Goal: Transaction & Acquisition: Purchase product/service

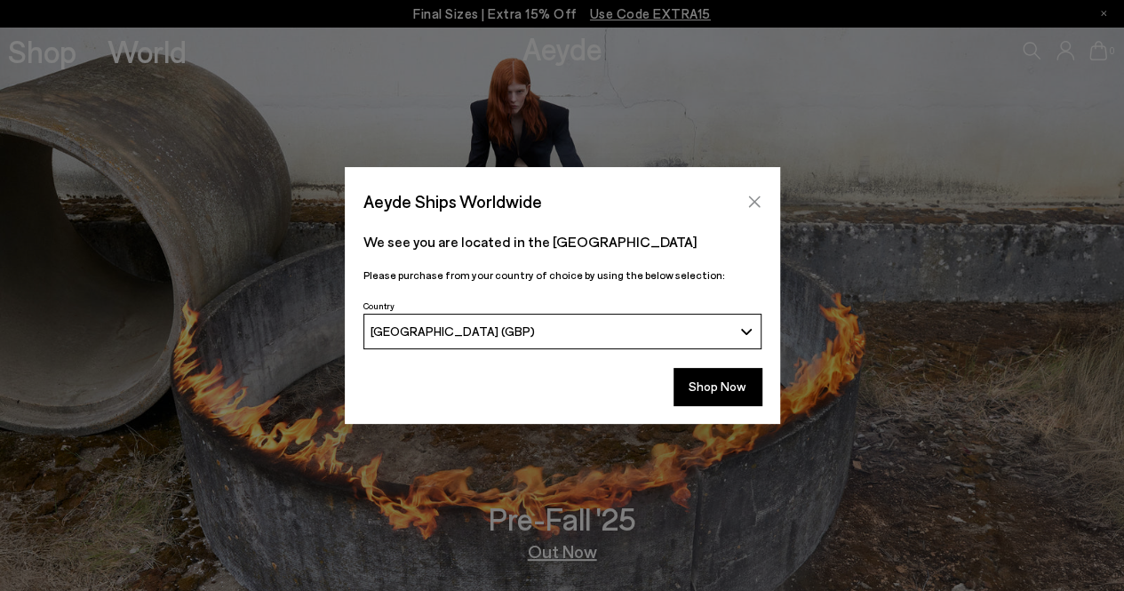
click at [758, 201] on icon "Close" at bounding box center [754, 202] width 14 height 14
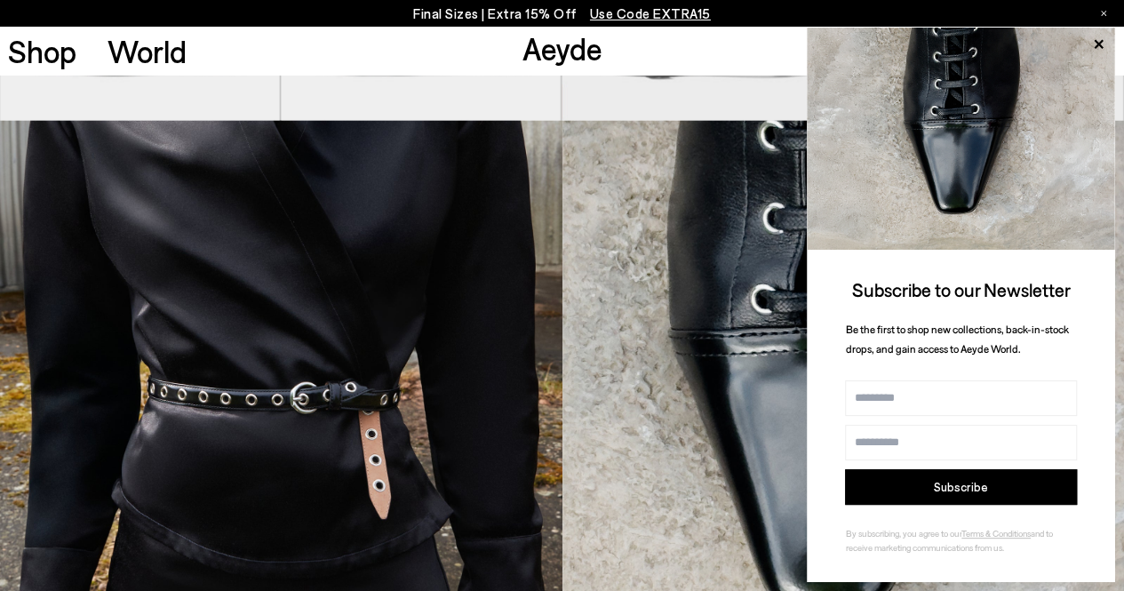
scroll to position [1599, 0]
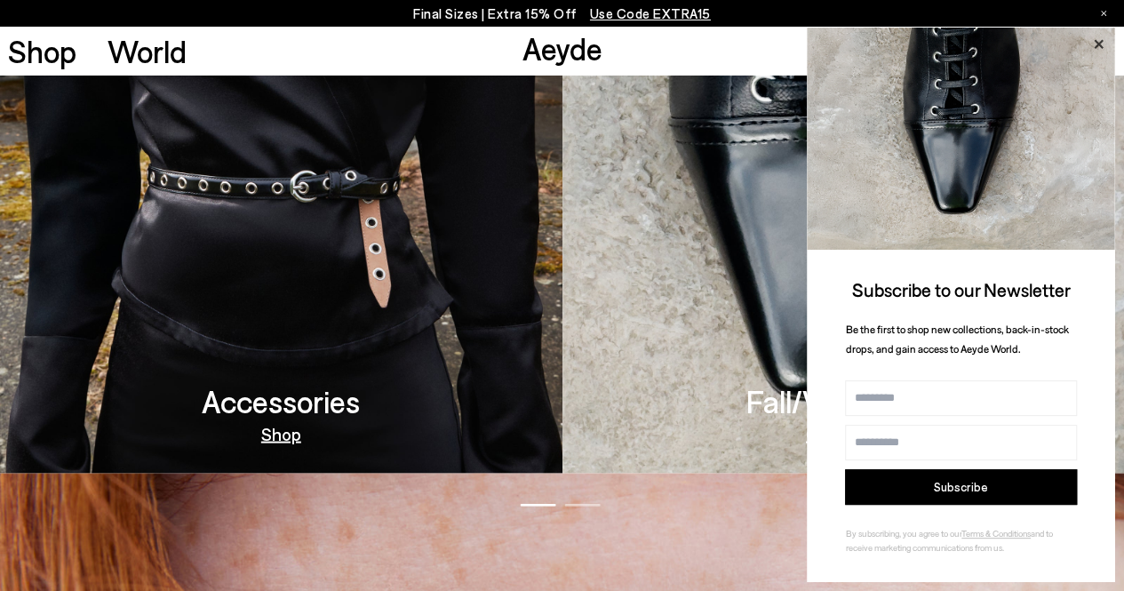
click at [1102, 43] on icon at bounding box center [1097, 44] width 23 height 23
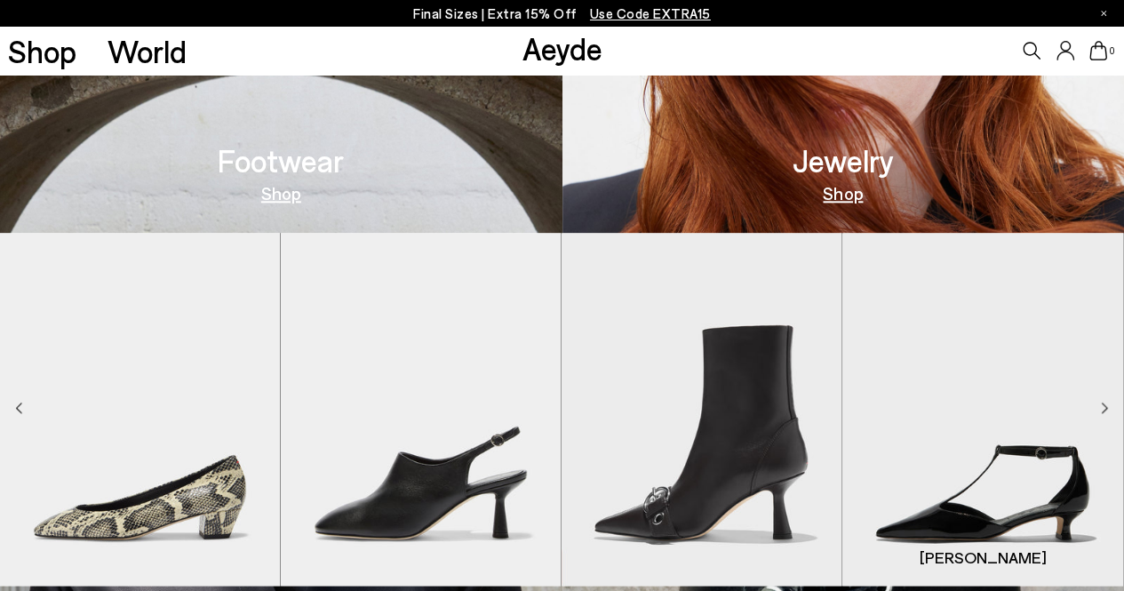
scroll to position [888, 0]
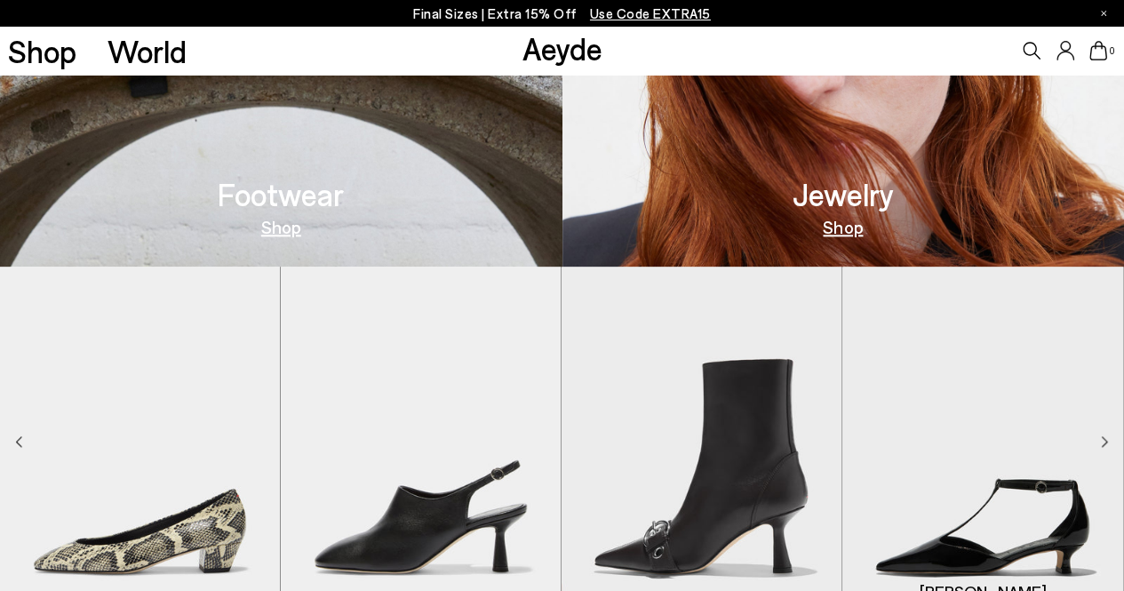
click at [1100, 435] on img "4 / 9" at bounding box center [982, 443] width 280 height 353
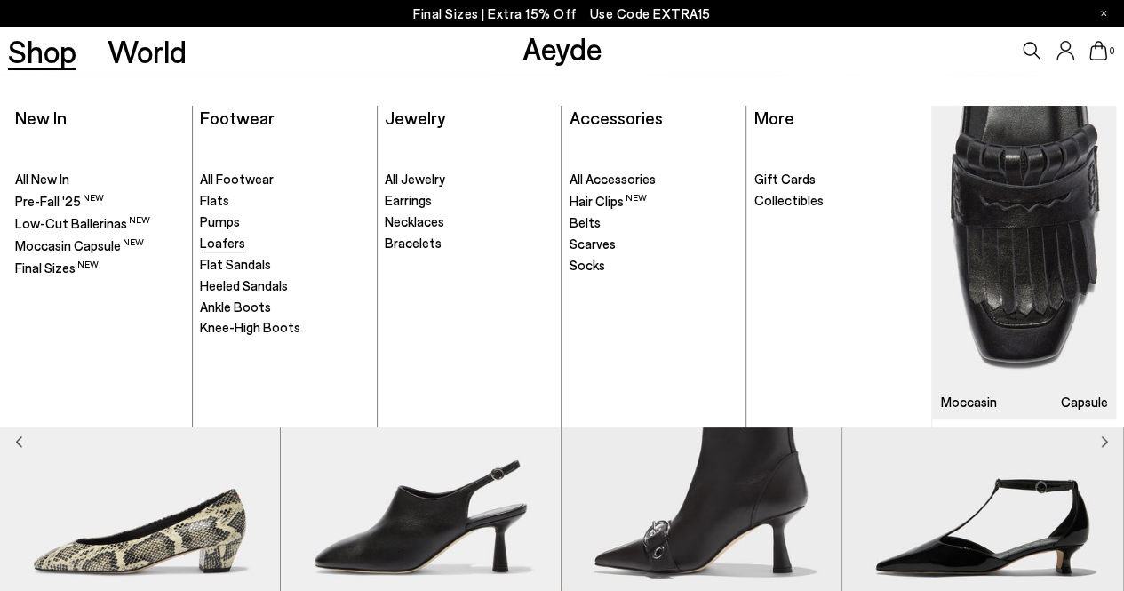
click at [238, 239] on span "Loafers" at bounding box center [222, 243] width 45 height 16
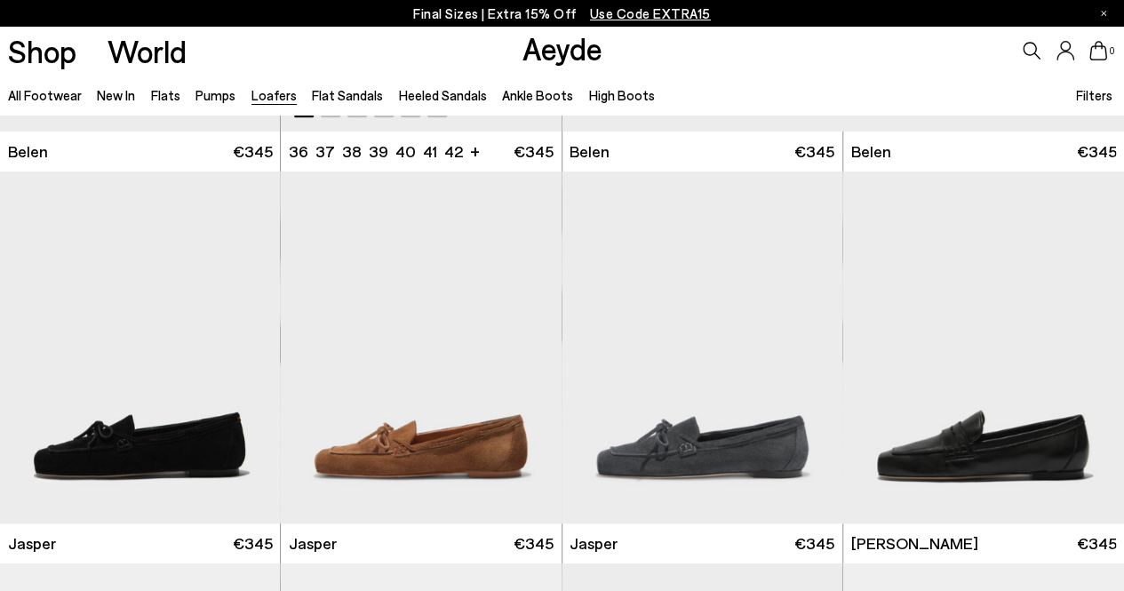
scroll to position [533, 0]
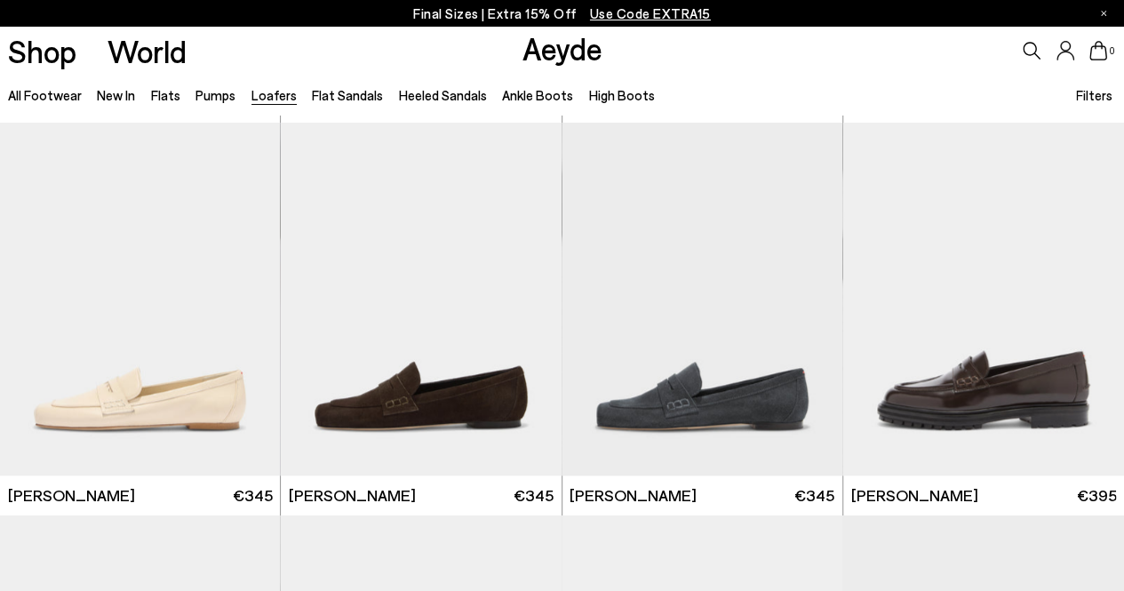
scroll to position [888, 0]
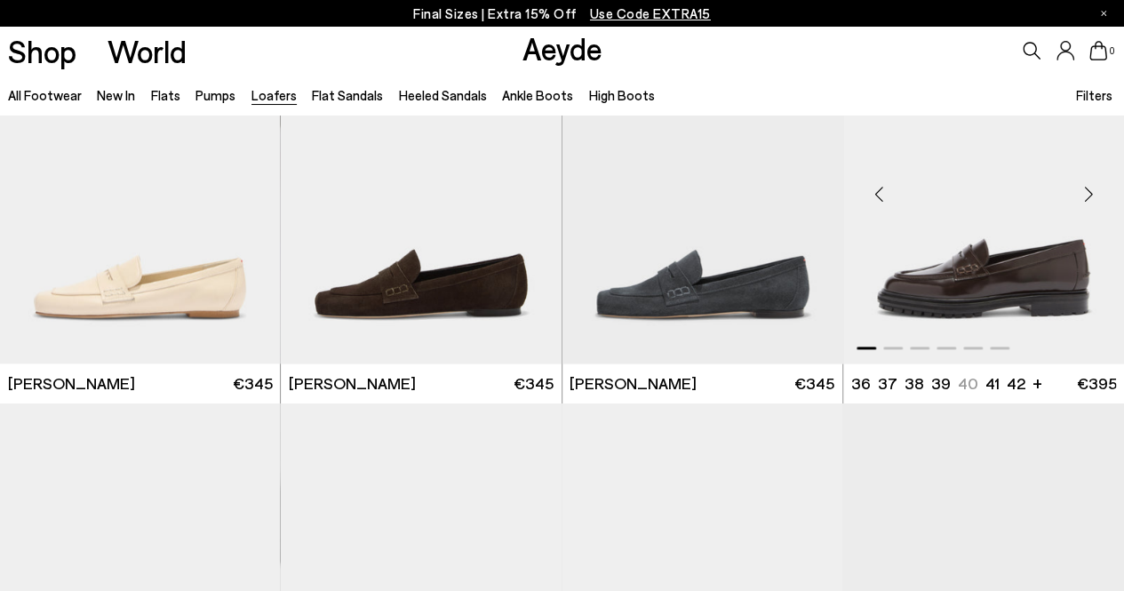
click at [963, 289] on img "1 / 6" at bounding box center [983, 187] width 281 height 353
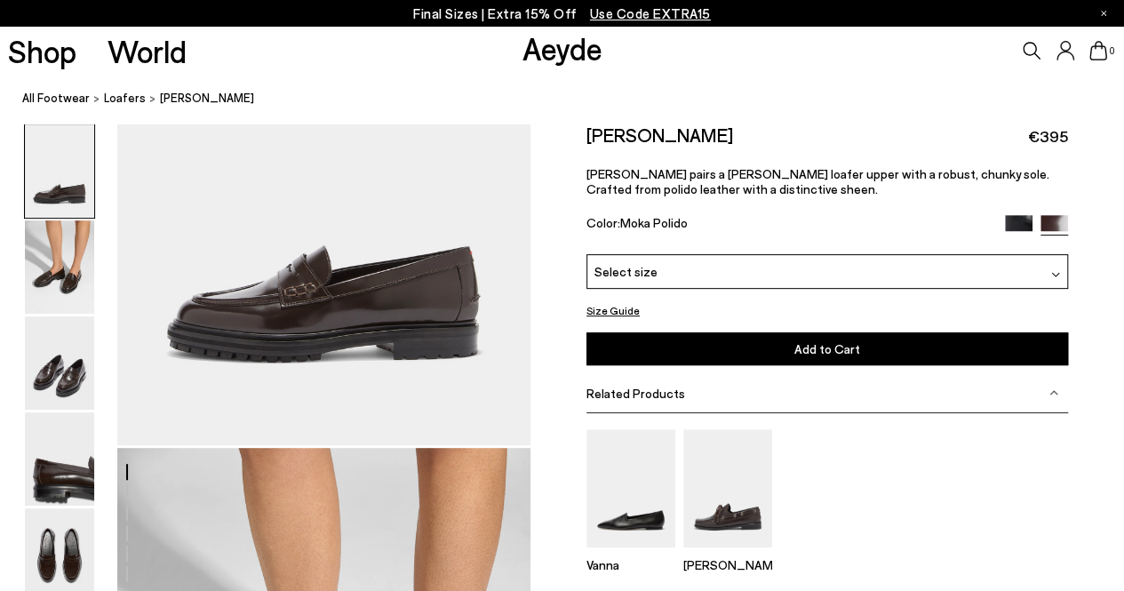
scroll to position [267, 0]
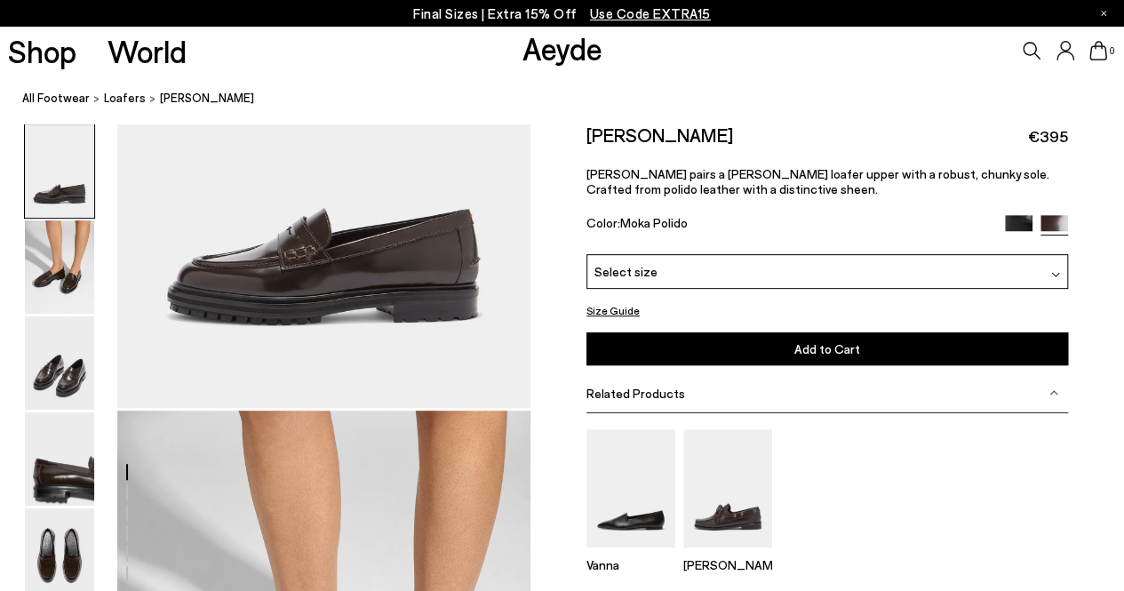
click at [1013, 219] on img at bounding box center [1019, 229] width 28 height 28
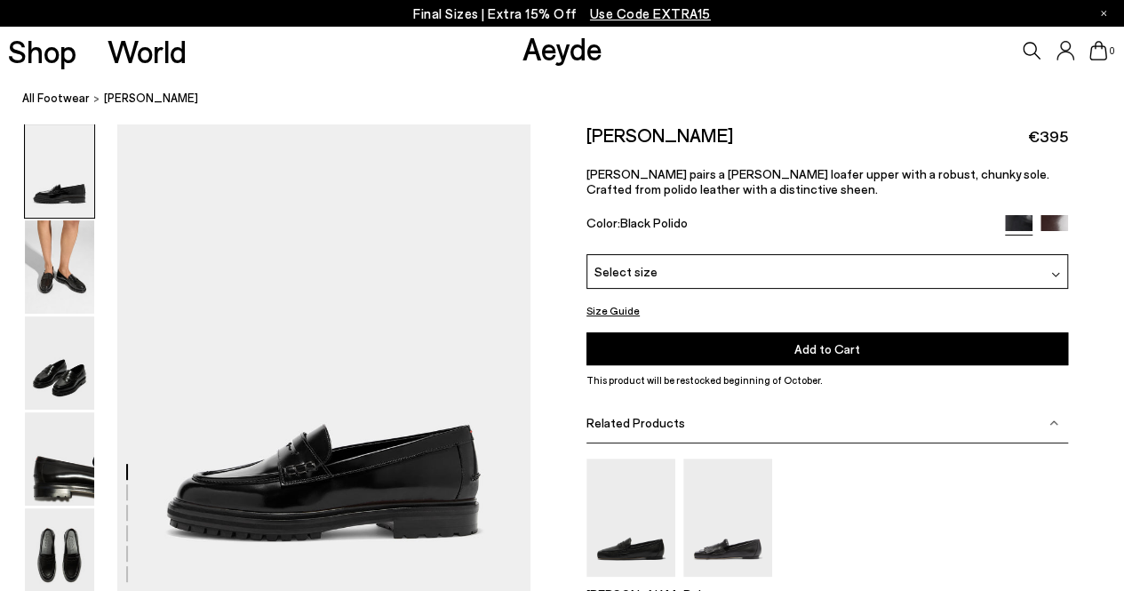
scroll to position [89, 0]
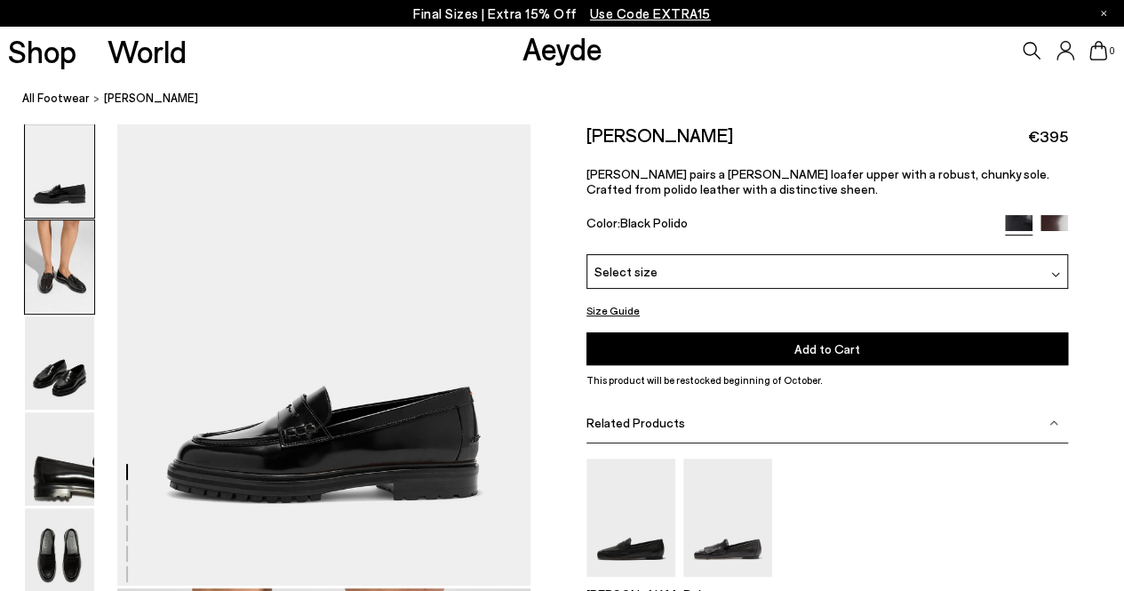
click at [58, 257] on img at bounding box center [59, 266] width 69 height 93
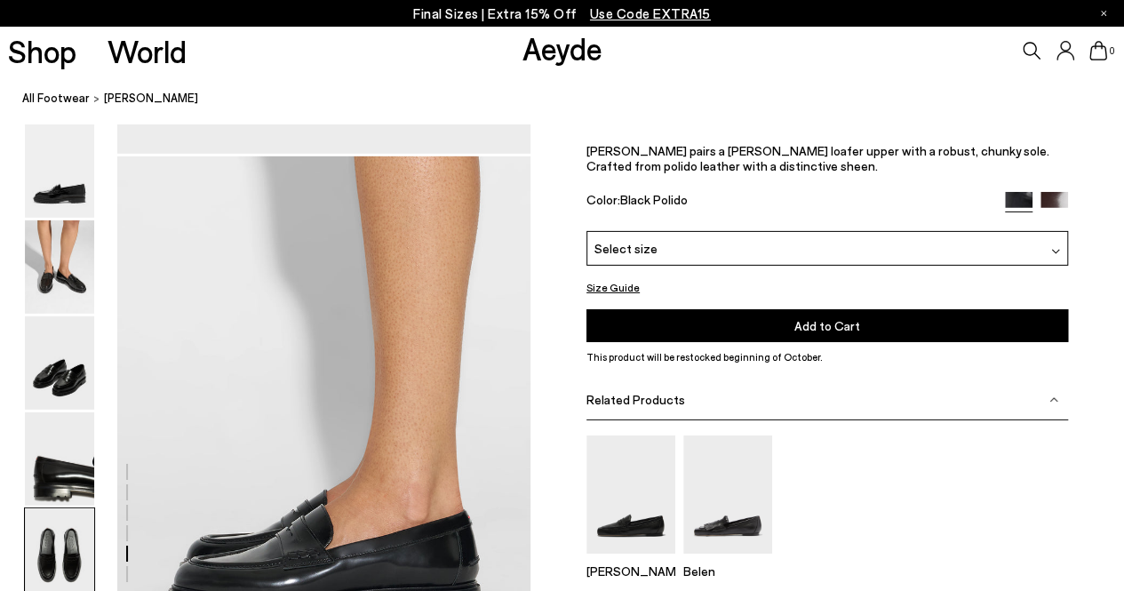
scroll to position [2686, 0]
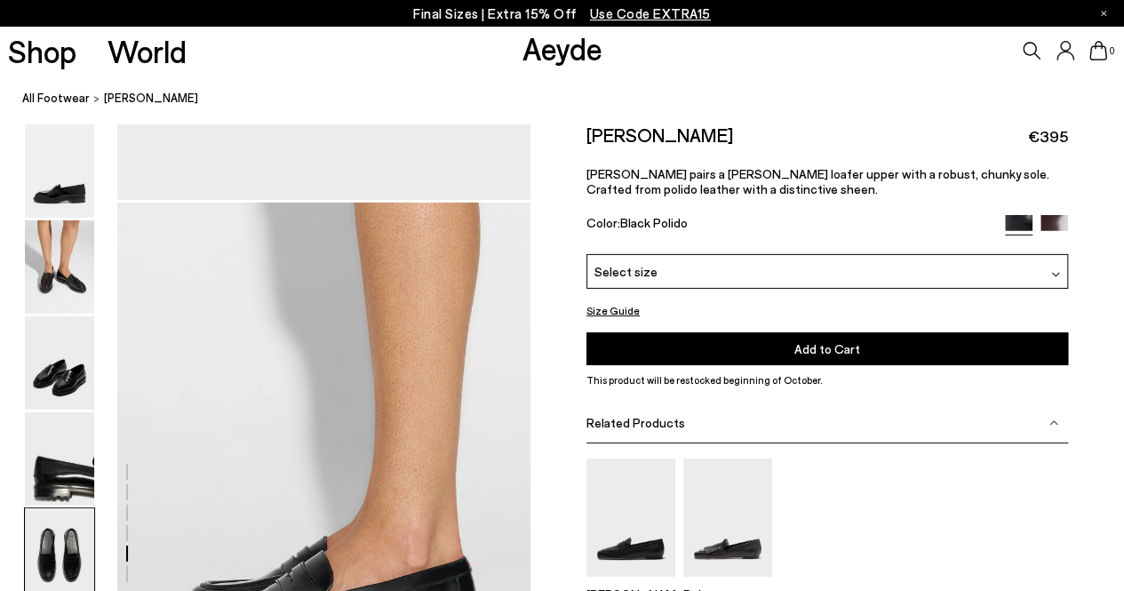
click at [1052, 272] on img at bounding box center [1055, 274] width 9 height 9
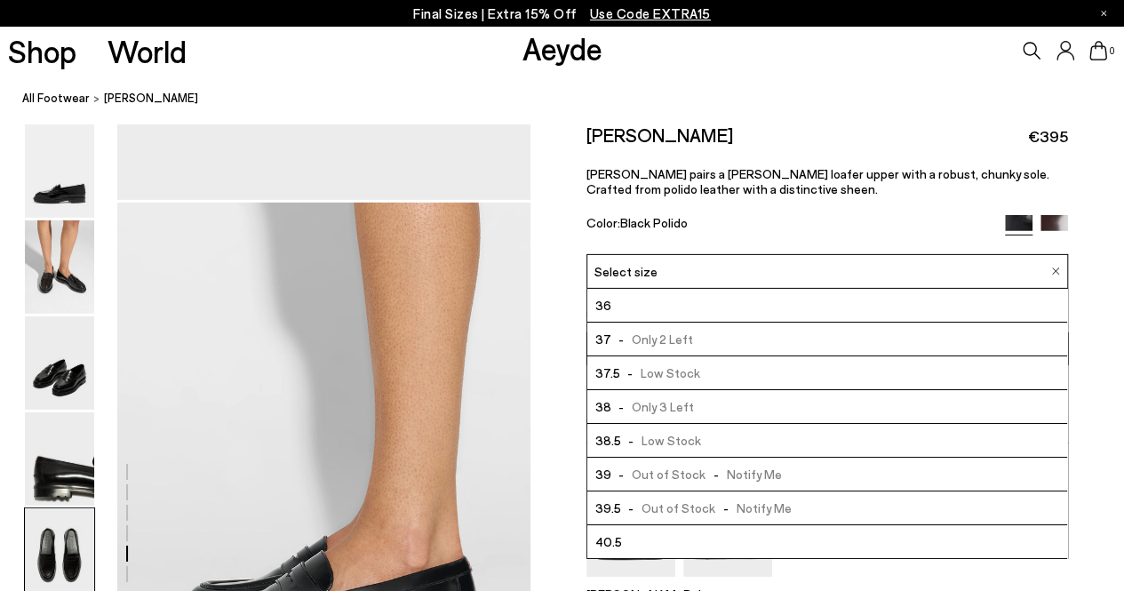
click at [682, 403] on span "- Only 3 Left" at bounding box center [652, 406] width 83 height 22
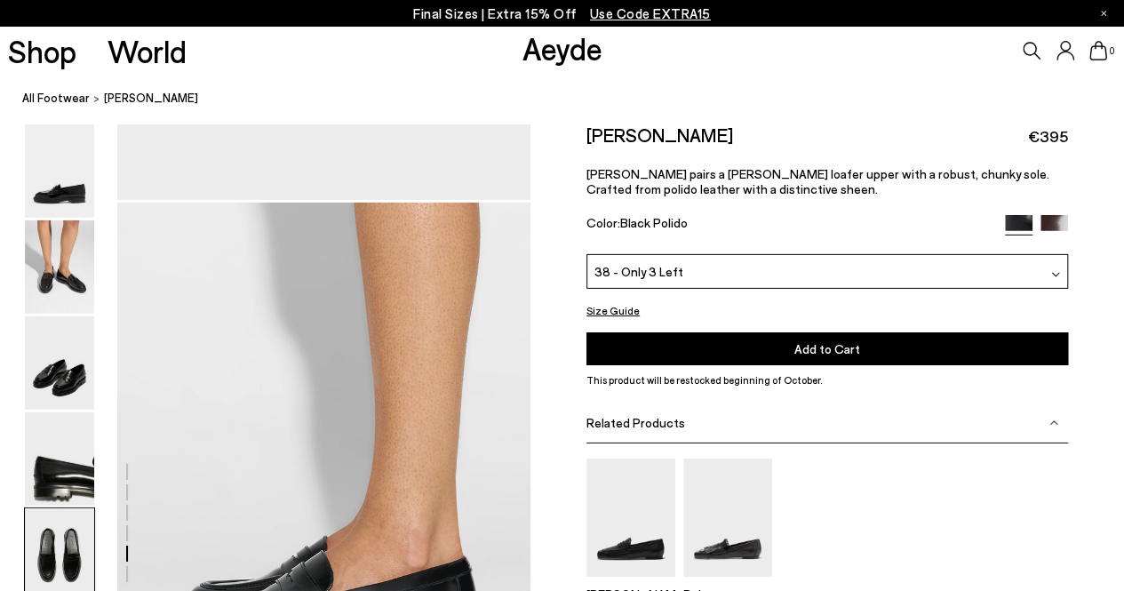
click at [712, 337] on button "Add to Cart Select a Size First" at bounding box center [827, 348] width 482 height 33
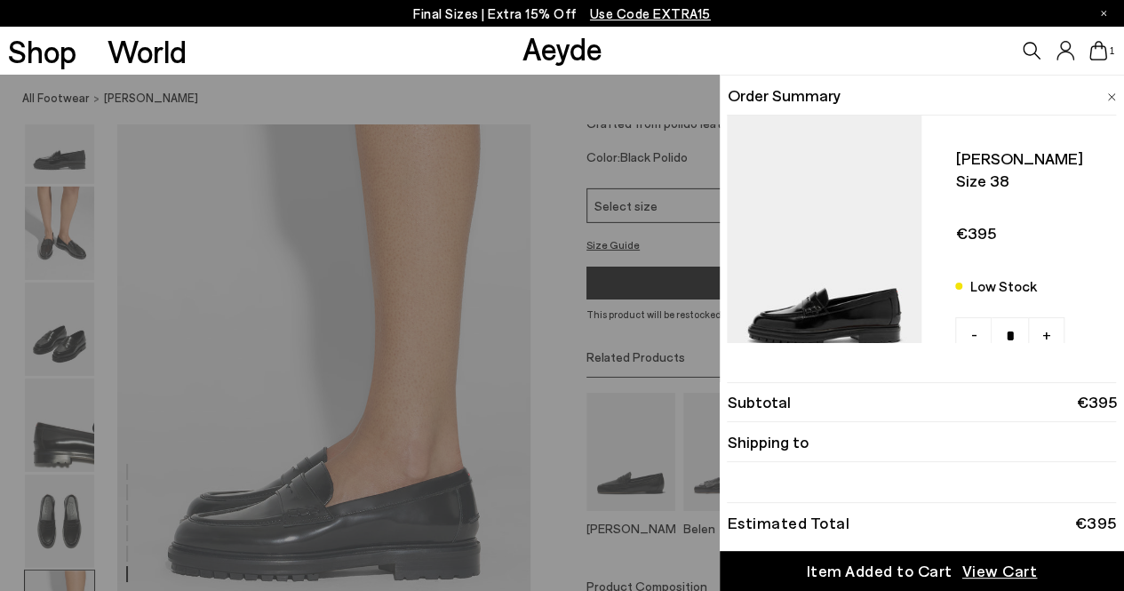
scroll to position [3131, 0]
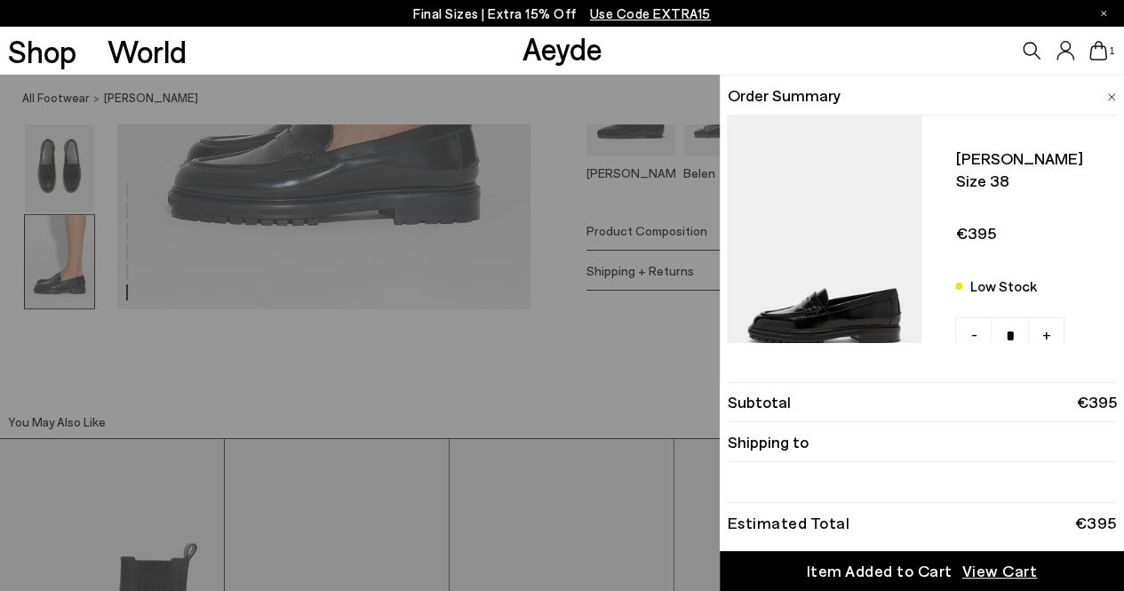
click at [588, 370] on div "Quick Add Color Size View Details Order Summary [PERSON_NAME] loafers Size 38 L…" at bounding box center [562, 333] width 1124 height 516
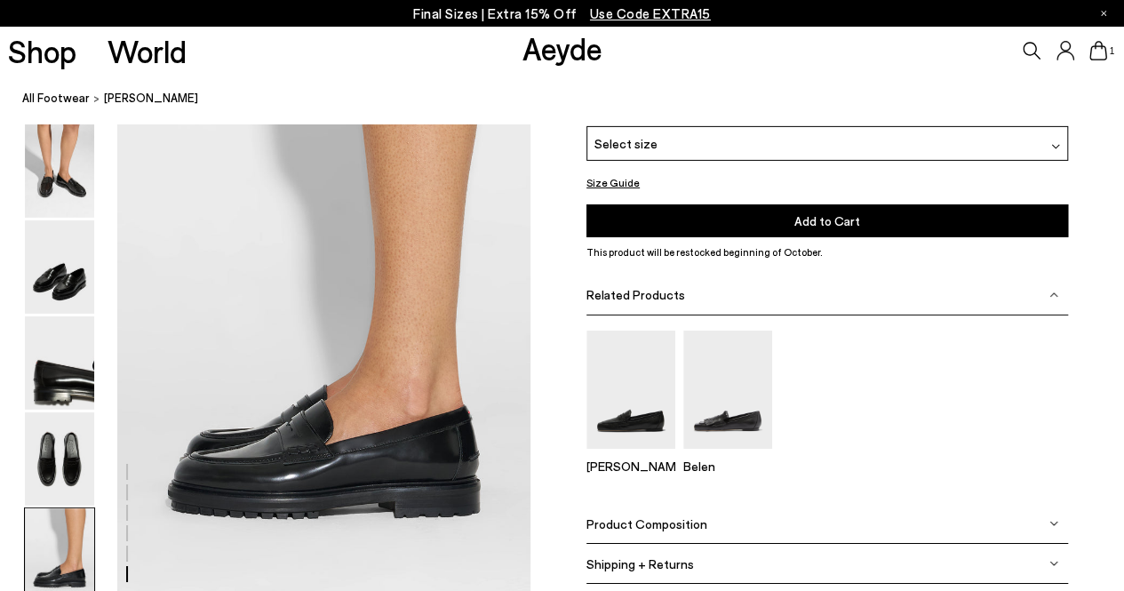
scroll to position [2864, 0]
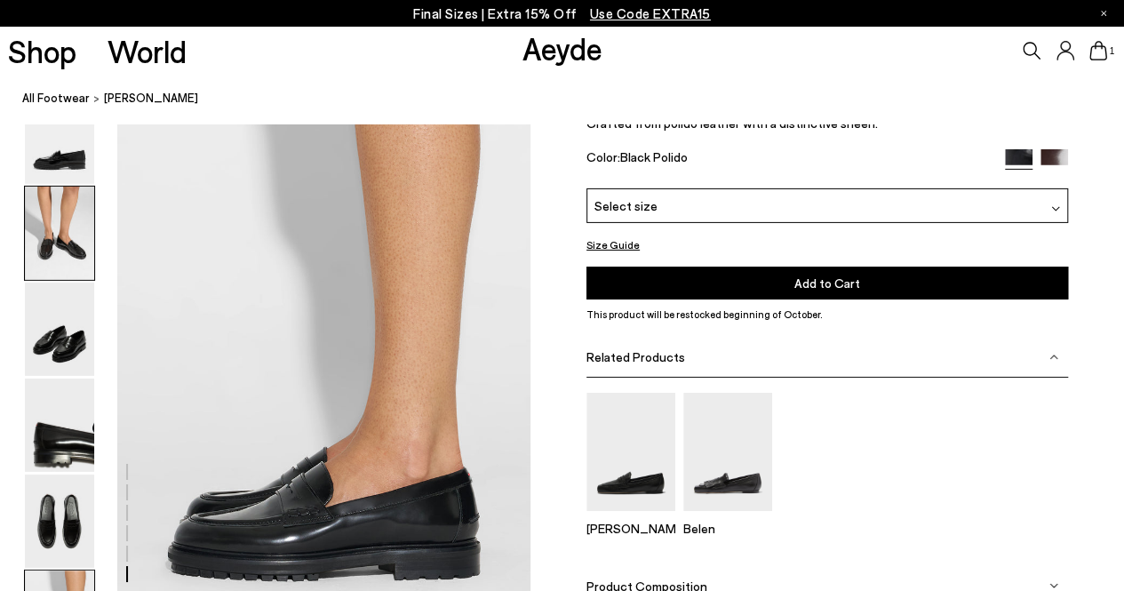
click at [64, 231] on img at bounding box center [59, 233] width 69 height 93
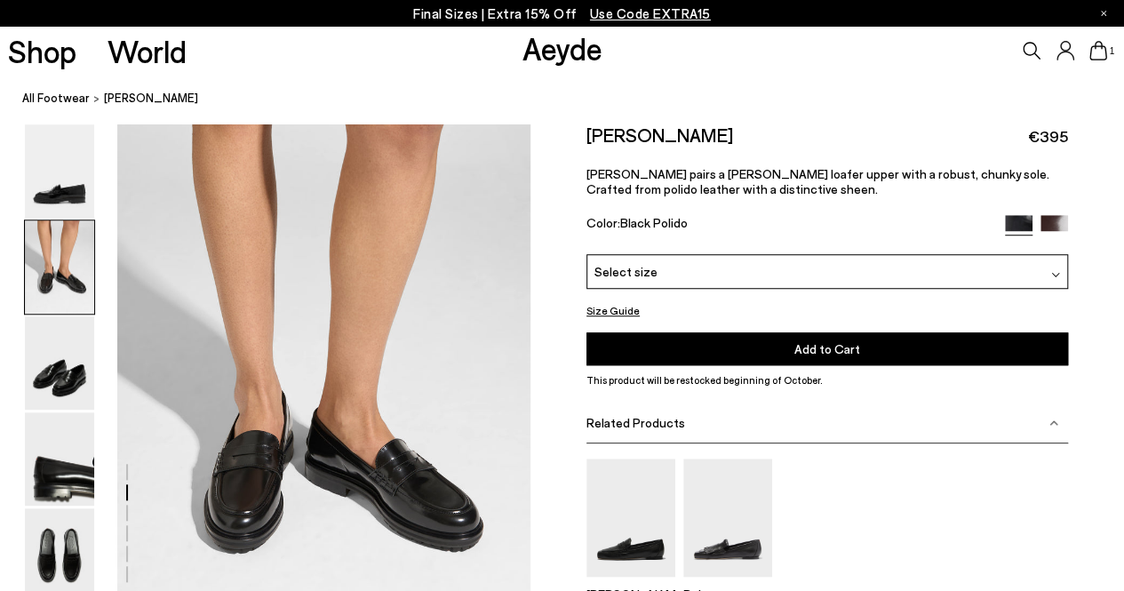
scroll to position [643, 0]
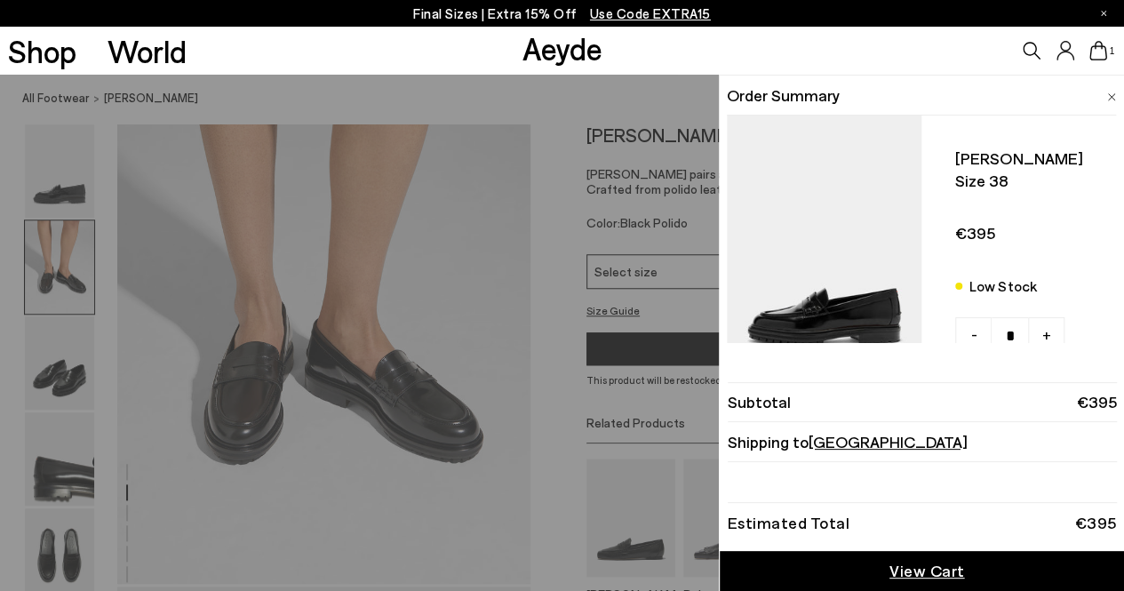
click at [1102, 48] on icon at bounding box center [1098, 51] width 18 height 20
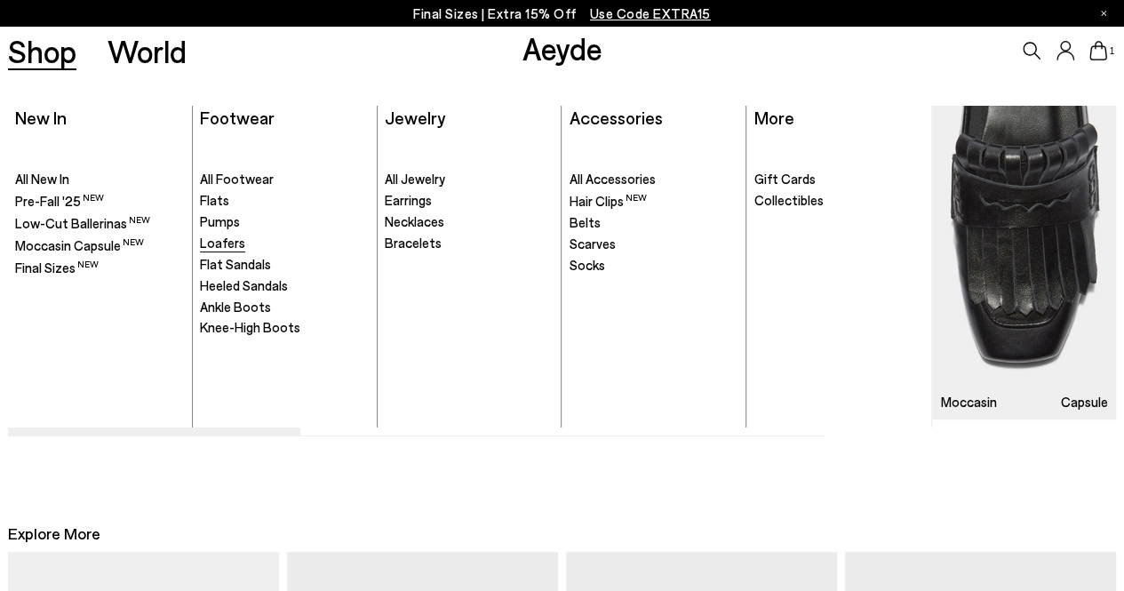
click at [219, 245] on span "Loafers" at bounding box center [222, 243] width 45 height 16
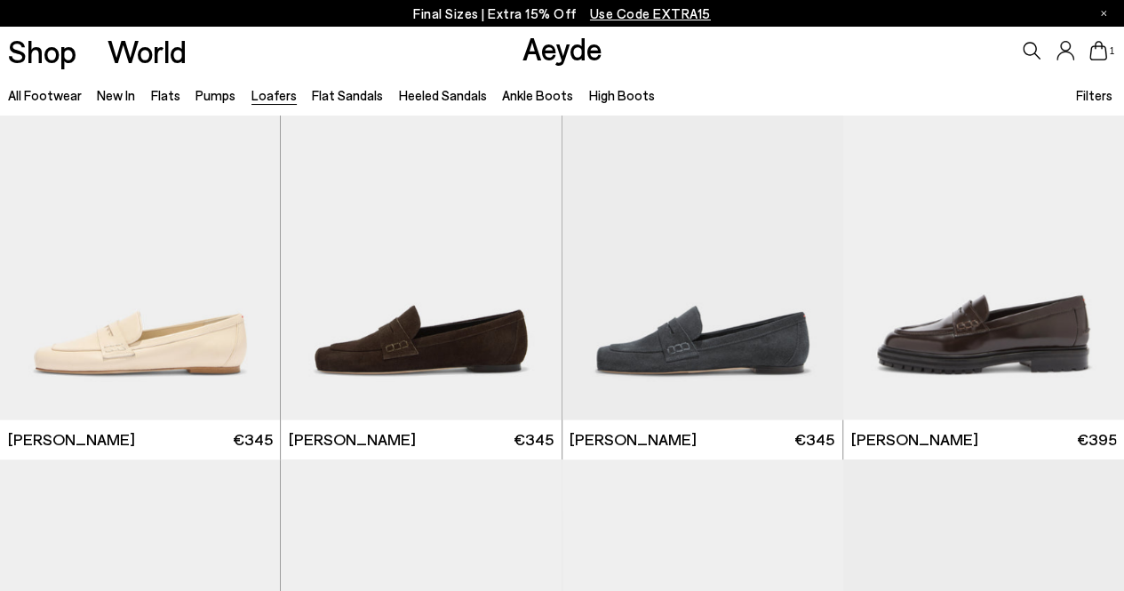
scroll to position [800, 0]
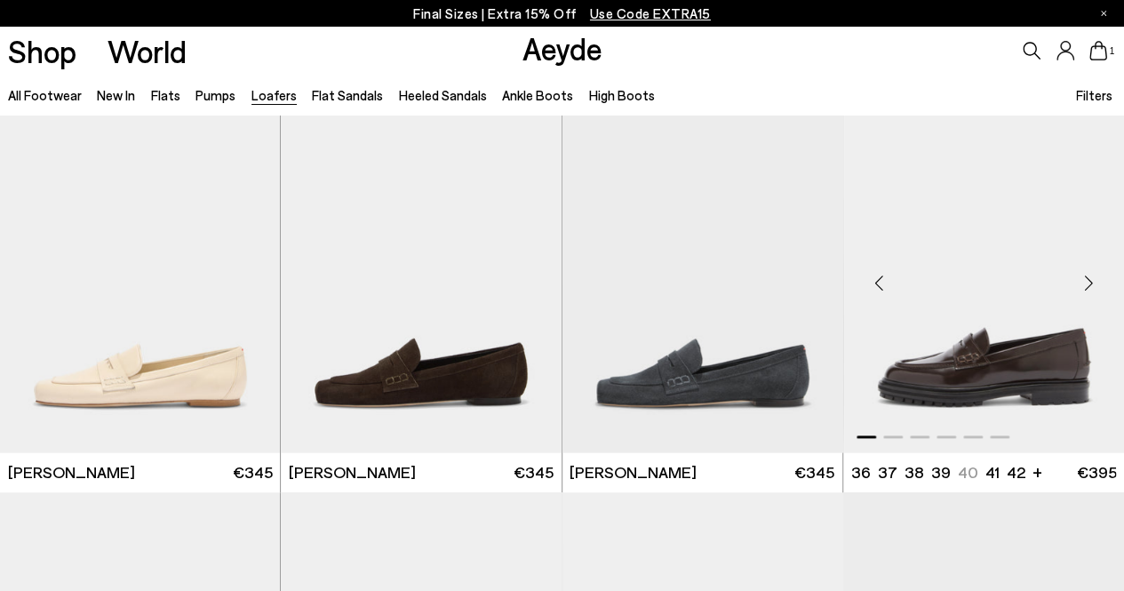
click at [955, 372] on img "1 / 6" at bounding box center [983, 275] width 281 height 353
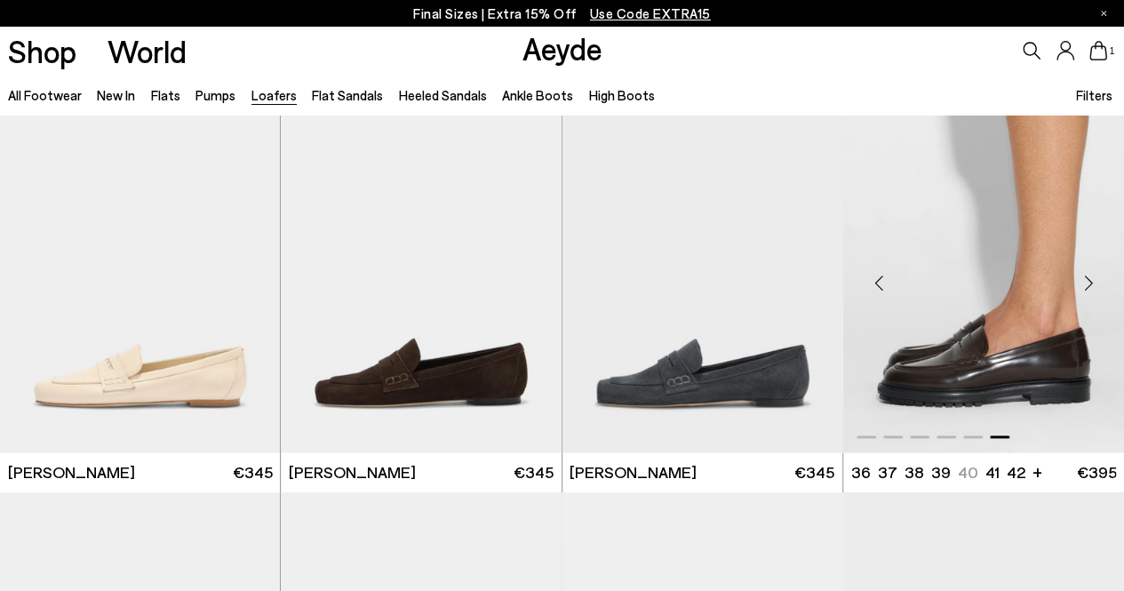
click at [956, 371] on img "6 / 6" at bounding box center [983, 275] width 281 height 353
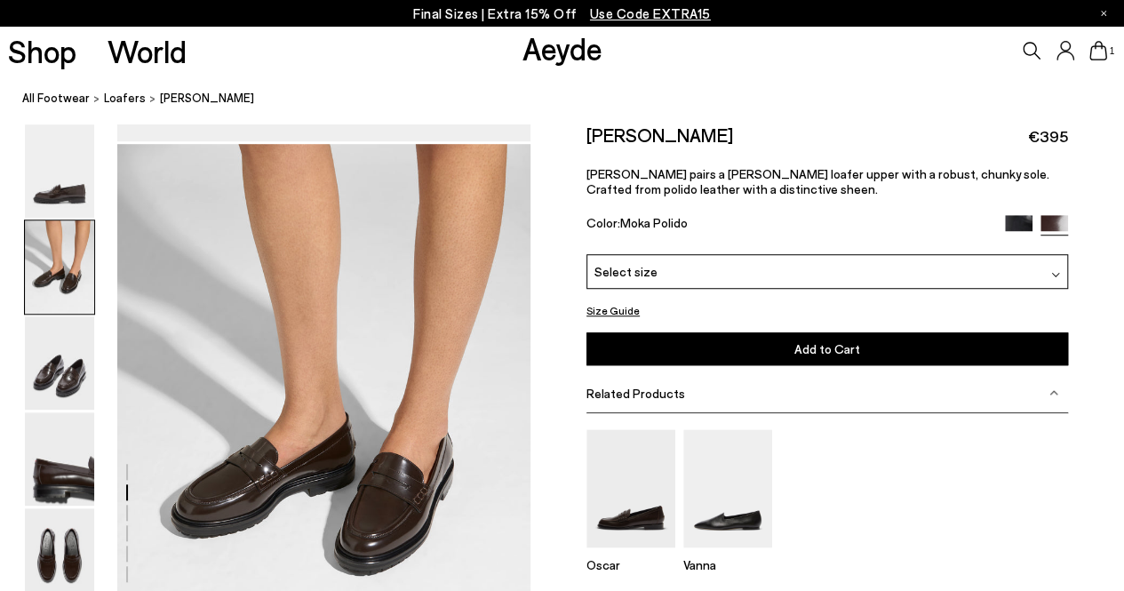
scroll to position [622, 0]
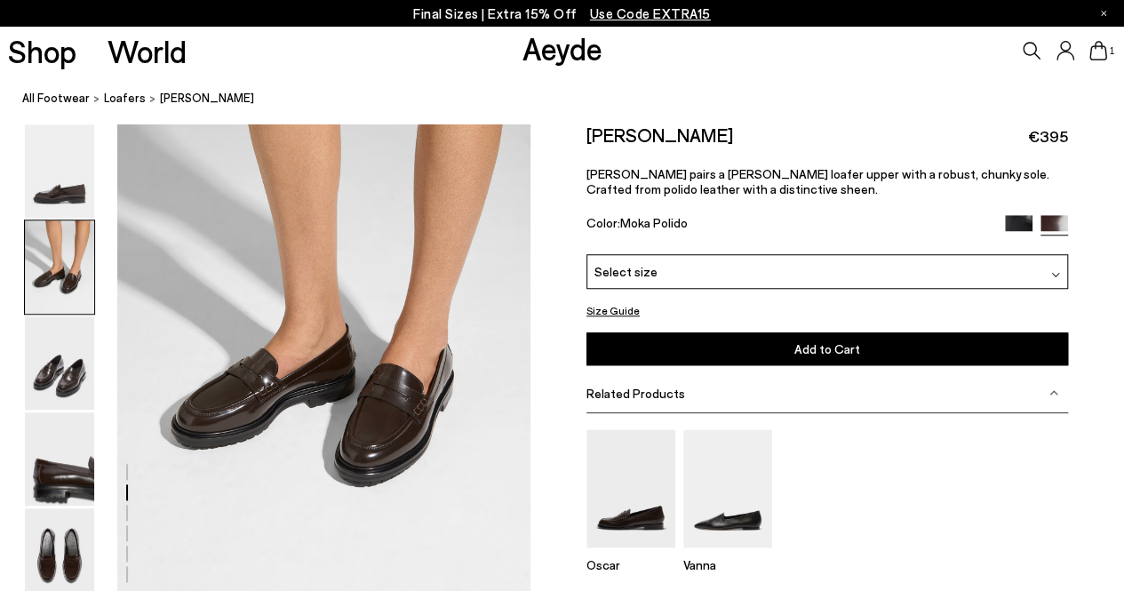
click at [1054, 270] on img at bounding box center [1055, 274] width 9 height 9
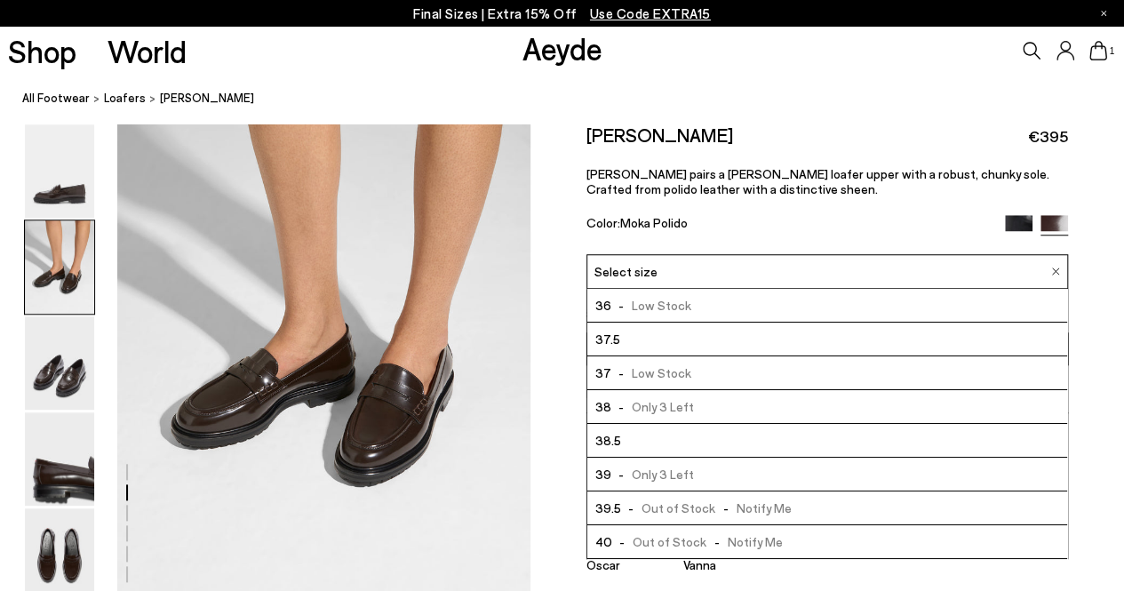
click at [677, 406] on span "- Only 3 Left" at bounding box center [652, 406] width 83 height 22
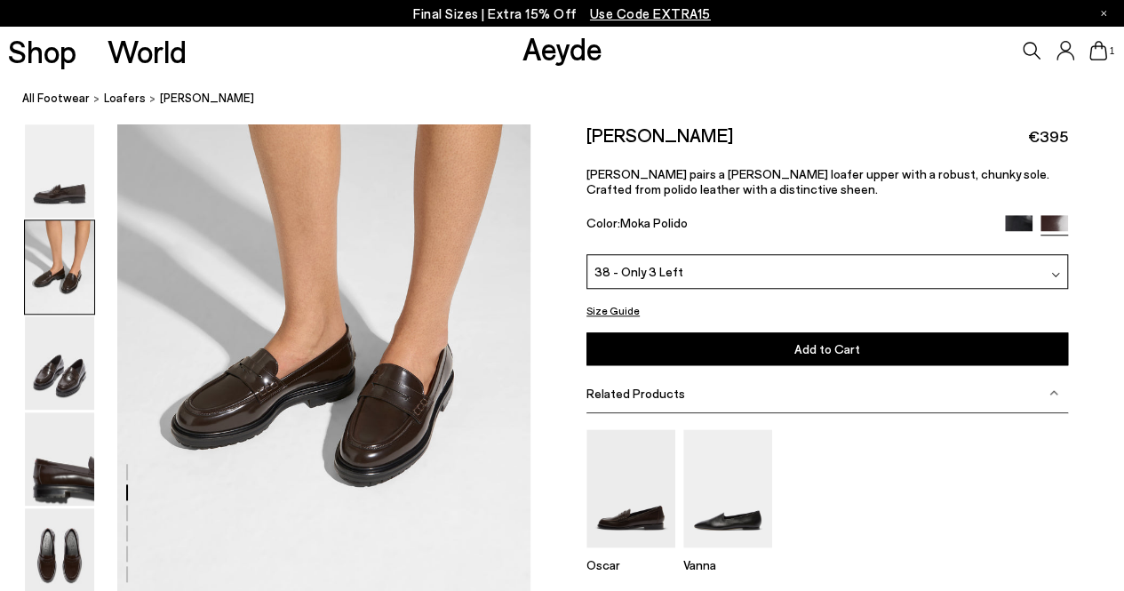
click at [750, 346] on button "Add to Cart Select a Size First" at bounding box center [827, 348] width 482 height 33
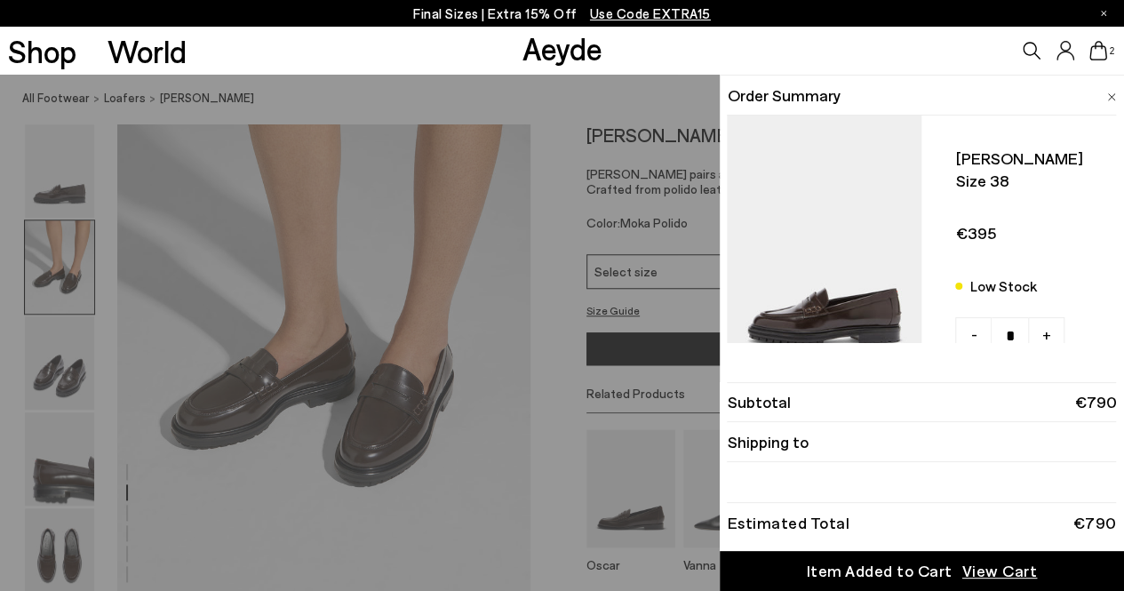
click at [442, 479] on div "Quick Add Color Size View Details Order Summary [PERSON_NAME] loafers Size 38 L…" at bounding box center [562, 333] width 1124 height 516
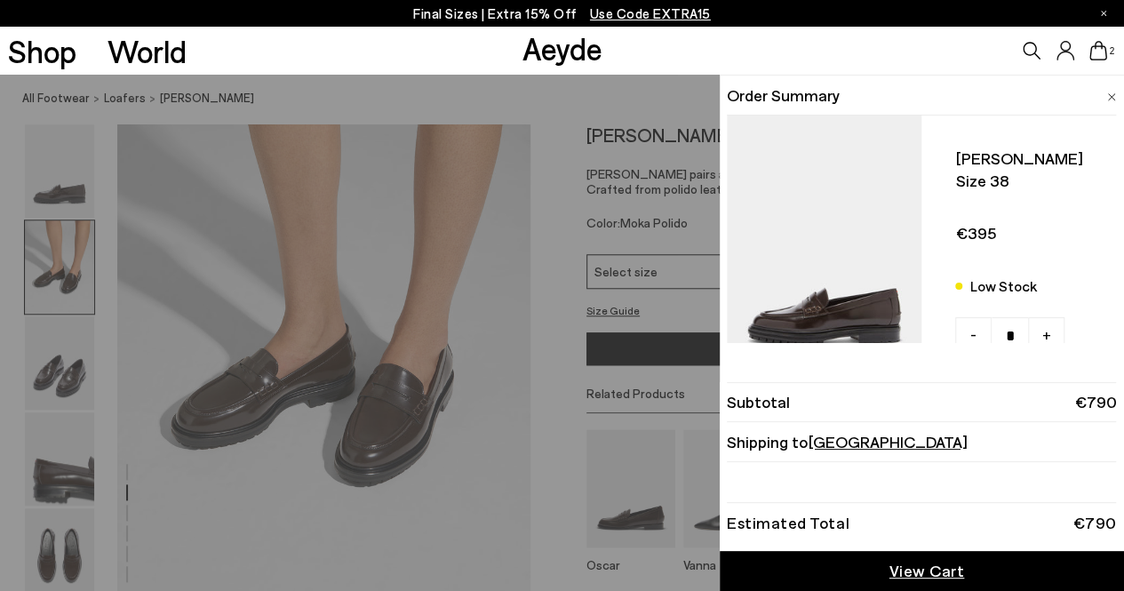
click at [1104, 44] on icon at bounding box center [1098, 51] width 18 height 20
